Goal: Use online tool/utility: Utilize a website feature to perform a specific function

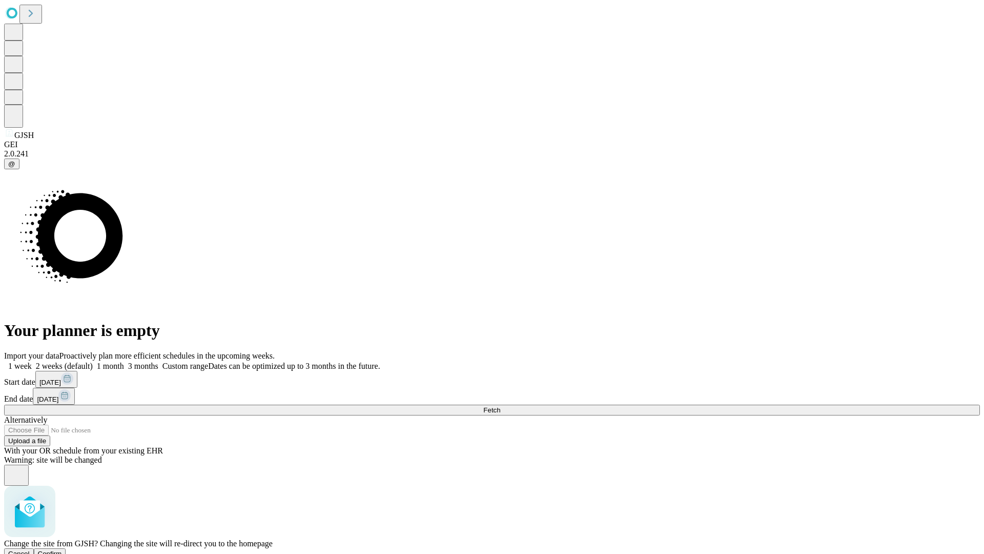
click at [62, 549] on span "Confirm" at bounding box center [50, 553] width 24 height 8
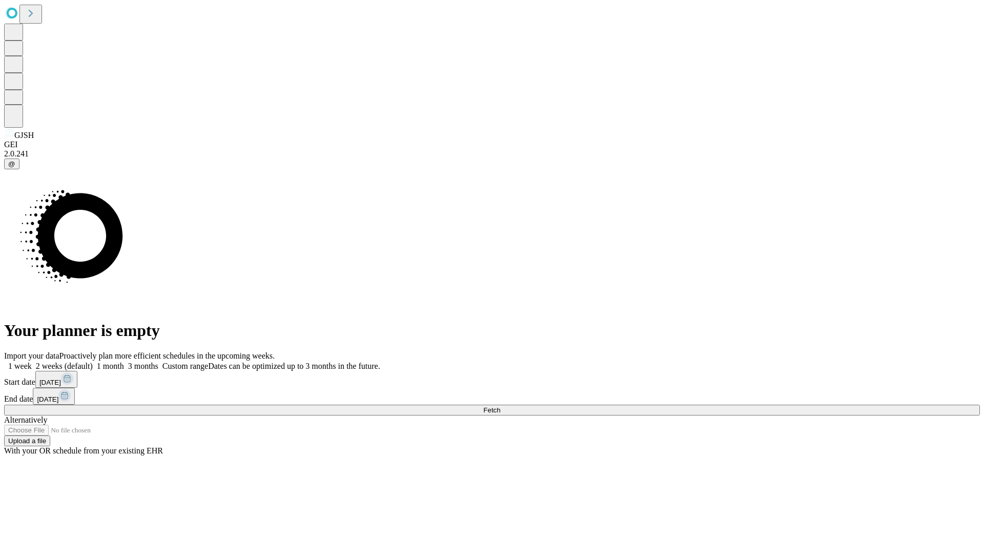
click at [124, 361] on label "1 month" at bounding box center [108, 365] width 31 height 9
click at [500, 406] on span "Fetch" at bounding box center [491, 410] width 17 height 8
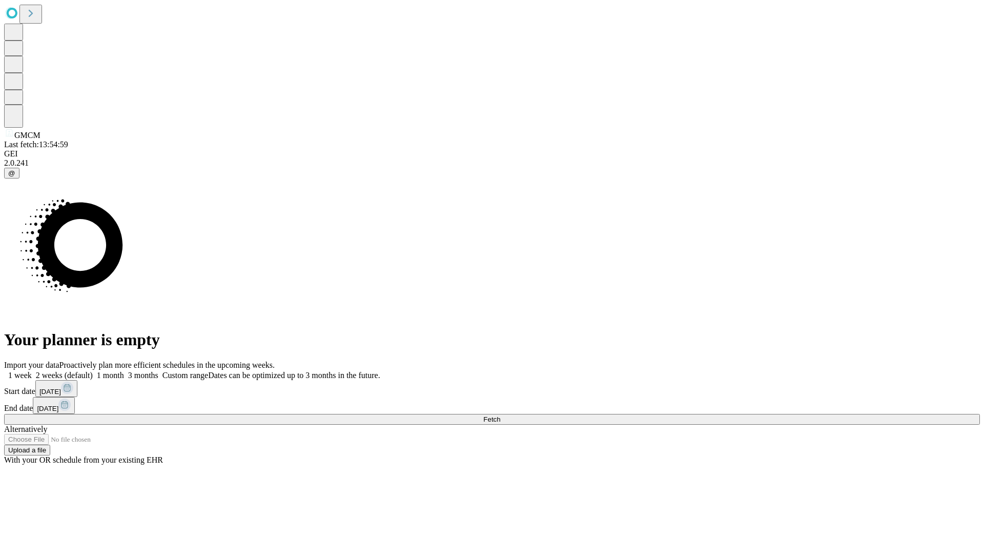
click at [124, 371] on label "1 month" at bounding box center [108, 375] width 31 height 9
click at [500, 415] on span "Fetch" at bounding box center [491, 419] width 17 height 8
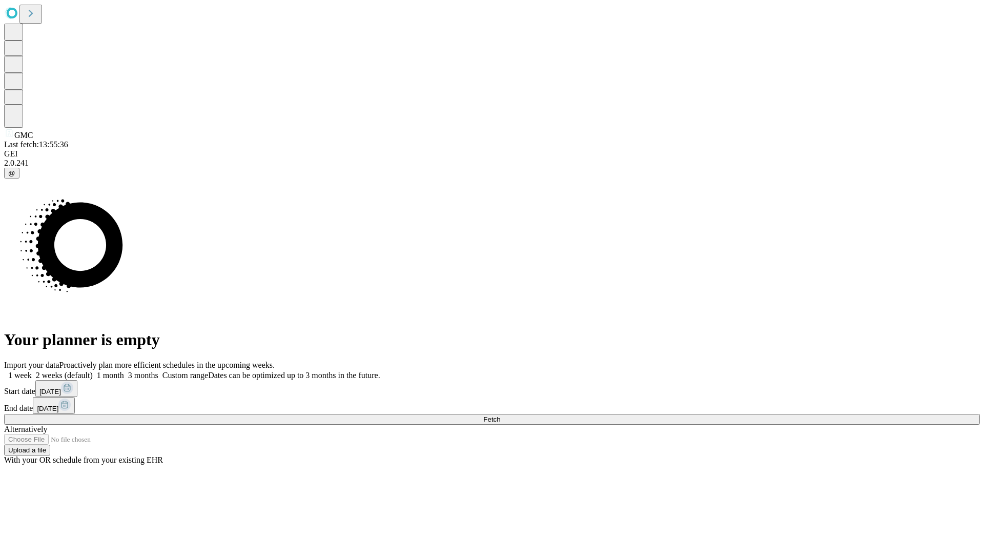
click at [124, 371] on label "1 month" at bounding box center [108, 375] width 31 height 9
click at [500, 415] on span "Fetch" at bounding box center [491, 419] width 17 height 8
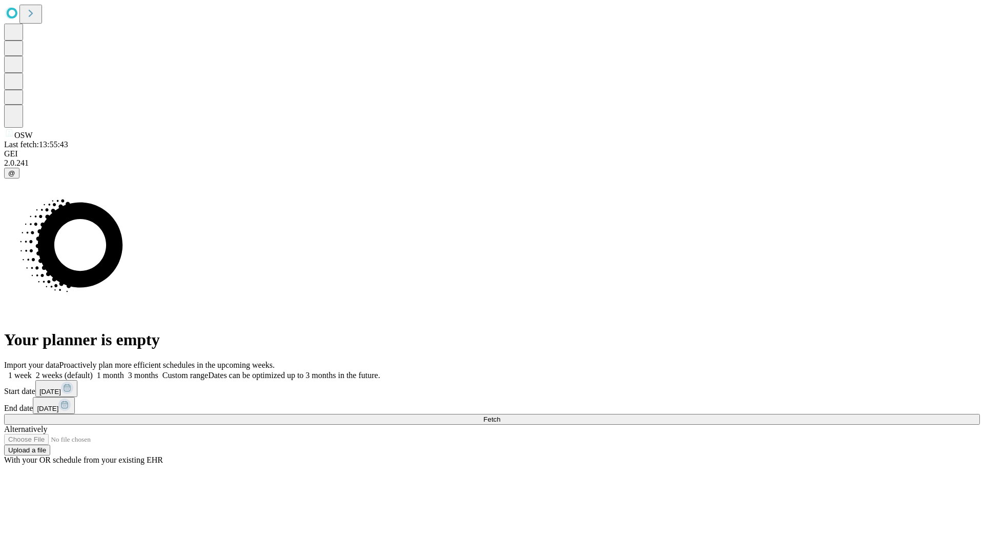
click at [124, 371] on label "1 month" at bounding box center [108, 375] width 31 height 9
click at [500, 415] on span "Fetch" at bounding box center [491, 419] width 17 height 8
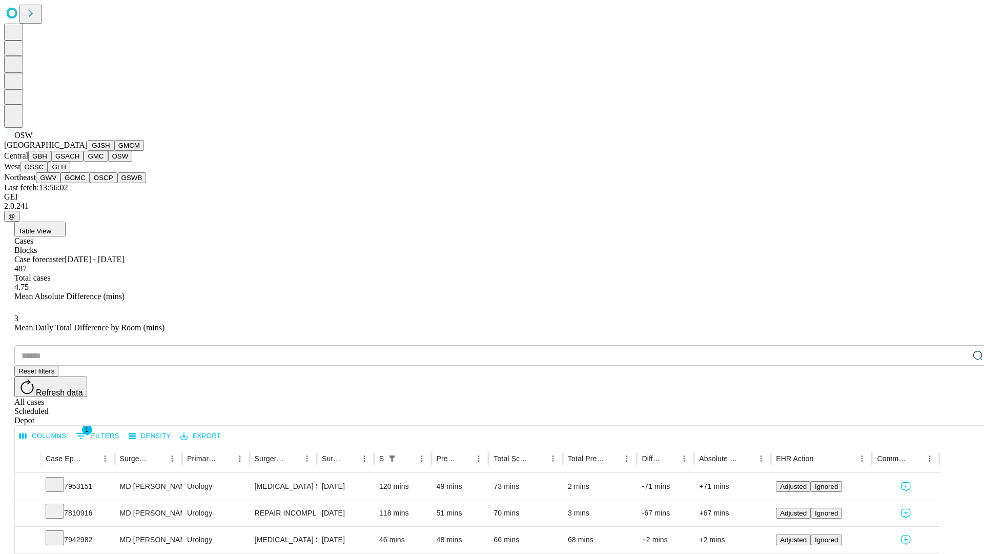
click at [48, 172] on button "OSSC" at bounding box center [35, 166] width 28 height 11
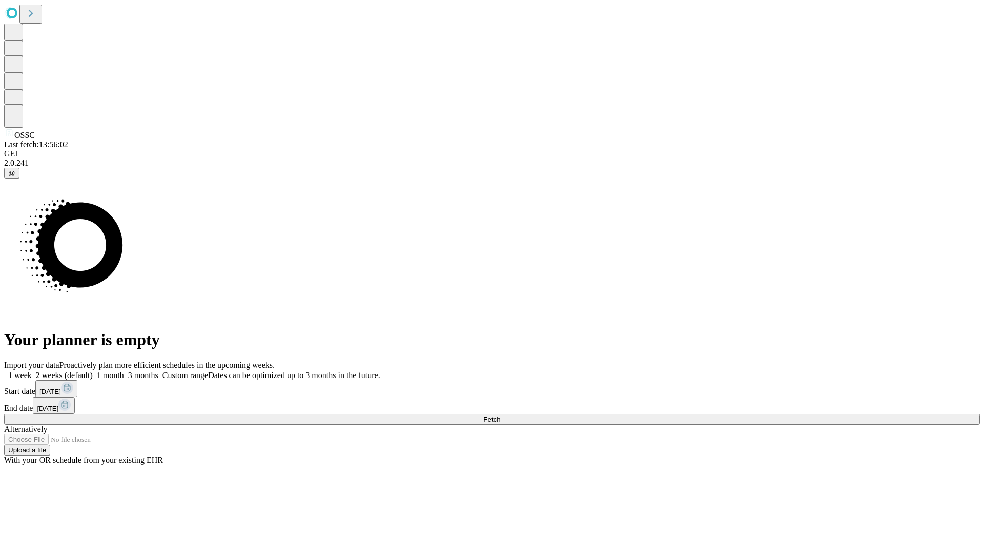
click at [124, 371] on label "1 month" at bounding box center [108, 375] width 31 height 9
click at [500, 415] on span "Fetch" at bounding box center [491, 419] width 17 height 8
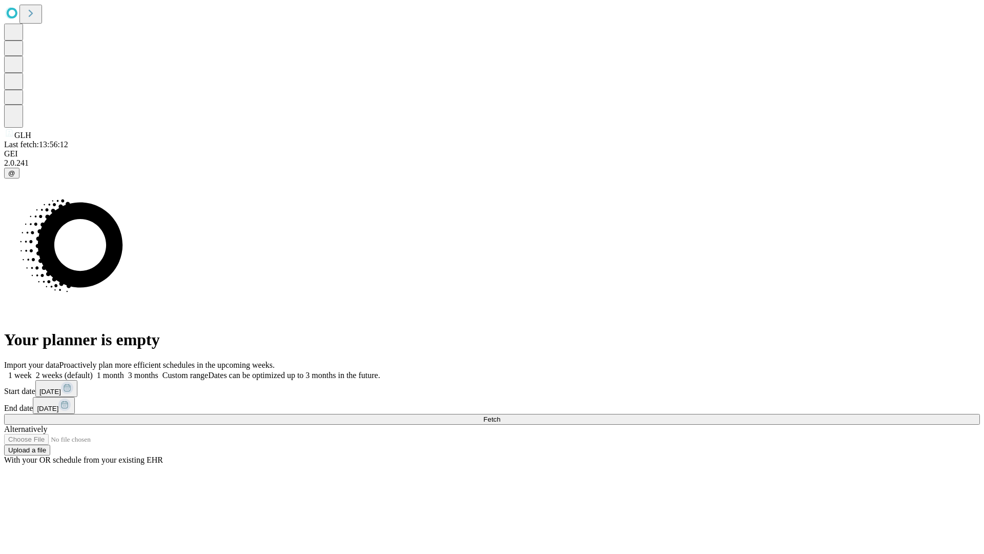
click at [124, 371] on label "1 month" at bounding box center [108, 375] width 31 height 9
click at [500, 415] on span "Fetch" at bounding box center [491, 419] width 17 height 8
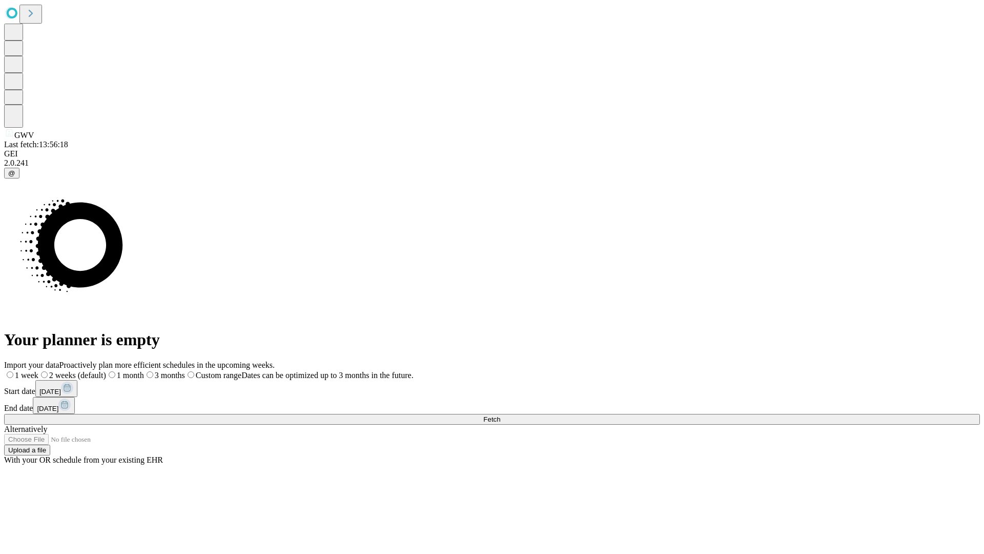
click at [144, 371] on label "1 month" at bounding box center [125, 375] width 38 height 9
click at [500, 415] on span "Fetch" at bounding box center [491, 419] width 17 height 8
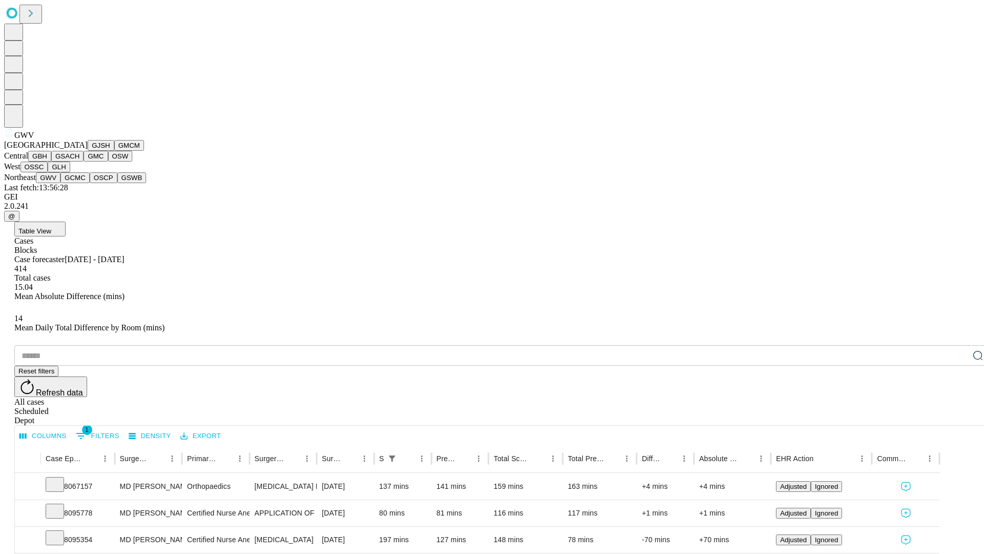
click at [79, 183] on button "GCMC" at bounding box center [74, 177] width 29 height 11
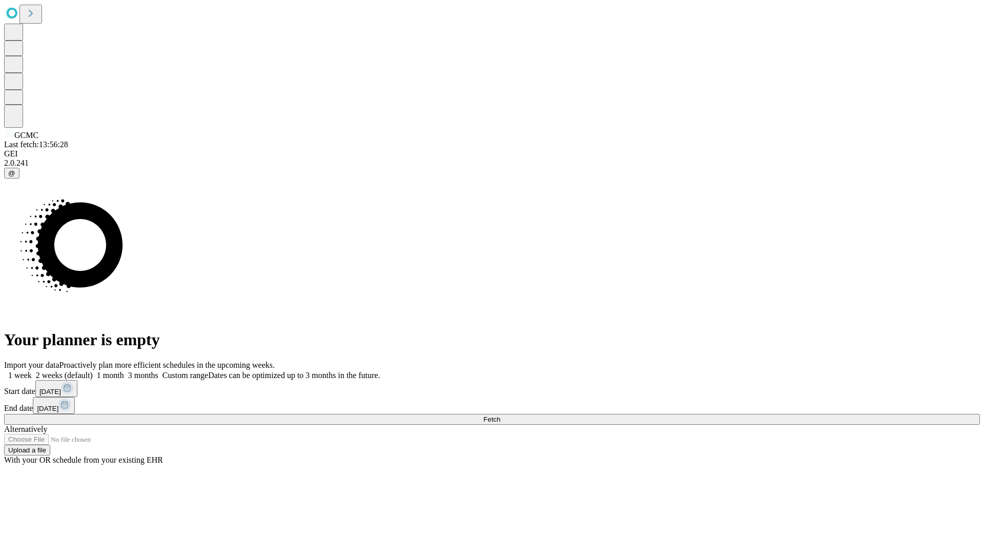
click at [124, 371] on label "1 month" at bounding box center [108, 375] width 31 height 9
click at [500, 415] on span "Fetch" at bounding box center [491, 419] width 17 height 8
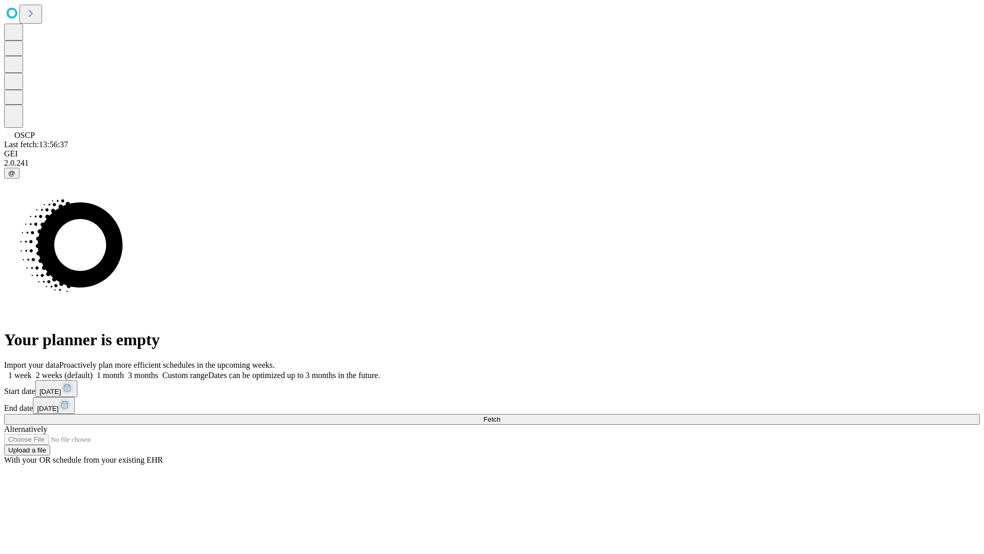
click at [500, 415] on span "Fetch" at bounding box center [491, 419] width 17 height 8
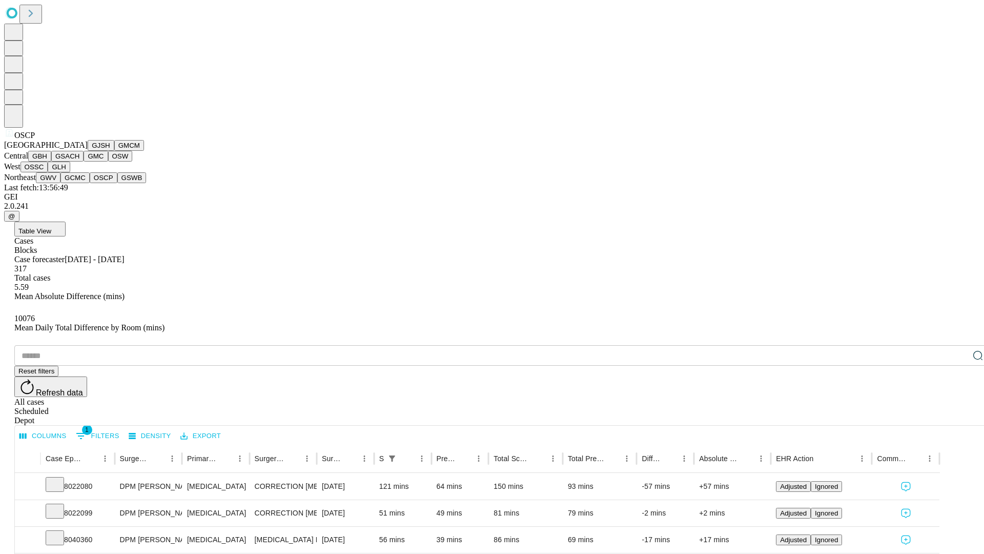
click at [117, 183] on button "GSWB" at bounding box center [131, 177] width 29 height 11
